Goal: Find specific page/section: Find specific page/section

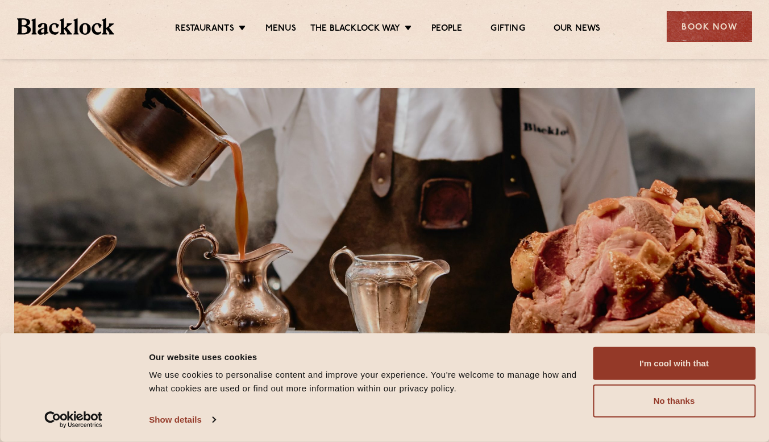
click at [281, 23] on ul "Restaurants Soho City Shoreditch Covent Garden Canary Wharf Manchester Birmingh…" at bounding box center [387, 27] width 547 height 18
click at [281, 26] on link "Menus" at bounding box center [280, 29] width 31 height 13
click at [657, 402] on button "No thanks" at bounding box center [674, 400] width 163 height 33
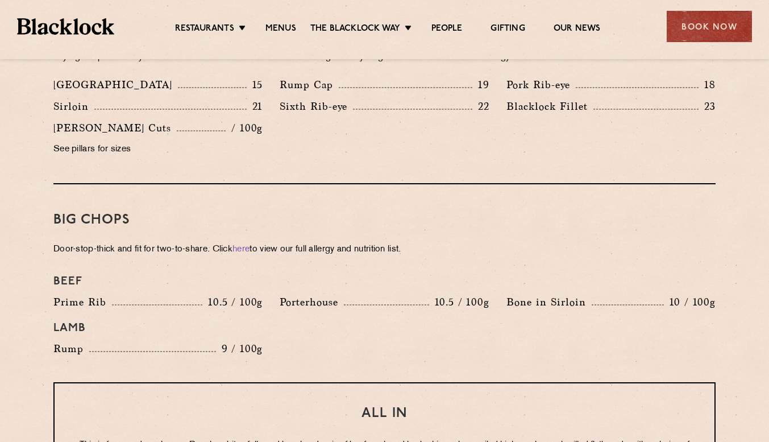
scroll to position [1127, 0]
